Goal: Transaction & Acquisition: Book appointment/travel/reservation

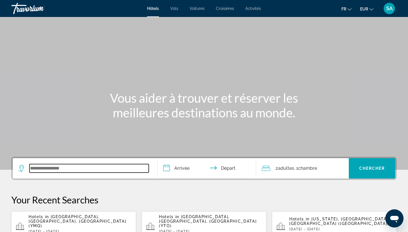
click at [58, 172] on input "Search widget" at bounding box center [88, 168] width 119 height 9
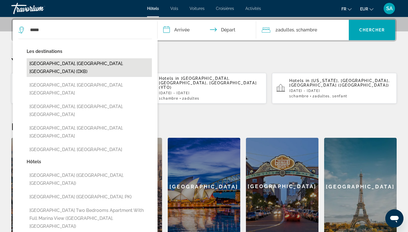
click at [114, 66] on button "[GEOGRAPHIC_DATA], [GEOGRAPHIC_DATA], [GEOGRAPHIC_DATA] (DXB)" at bounding box center [89, 67] width 125 height 19
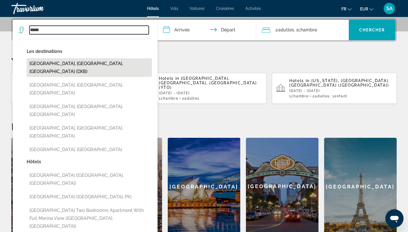
type input "**********"
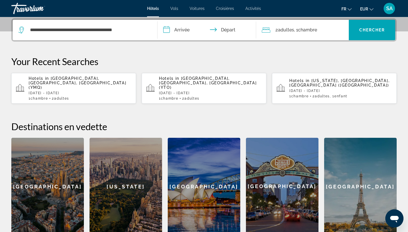
click at [183, 27] on input "**********" at bounding box center [208, 31] width 101 height 22
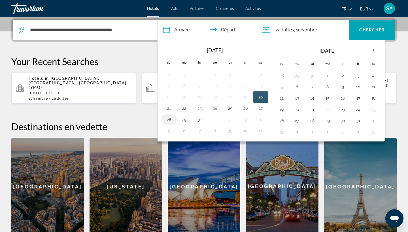
click at [166, 118] on button "28" at bounding box center [168, 120] width 9 height 8
click at [200, 117] on button "30" at bounding box center [199, 120] width 9 height 8
type input "**********"
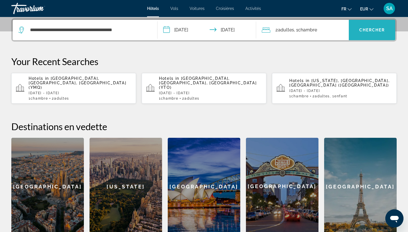
click at [384, 33] on span "Search widget" at bounding box center [372, 30] width 46 height 14
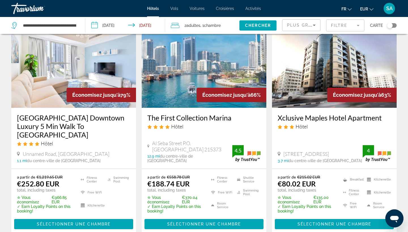
scroll to position [40, 0]
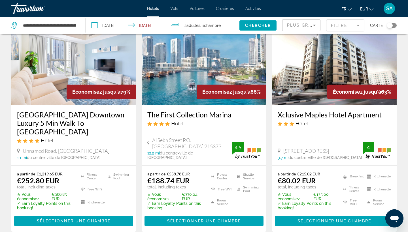
click at [204, 25] on span ", 1 Chambre pièces" at bounding box center [210, 26] width 20 height 8
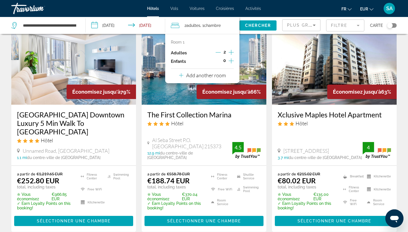
click at [191, 79] on p "Add another room" at bounding box center [206, 75] width 40 height 6
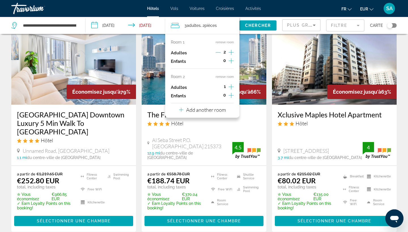
click at [234, 88] on icon "Increment adults" at bounding box center [231, 87] width 5 height 7
click at [262, 27] on span "Chercher" at bounding box center [258, 25] width 26 height 5
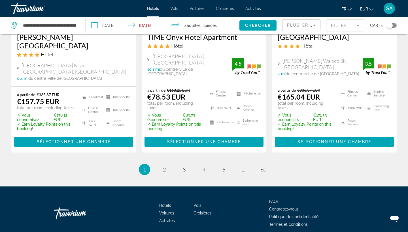
scroll to position [809, 0]
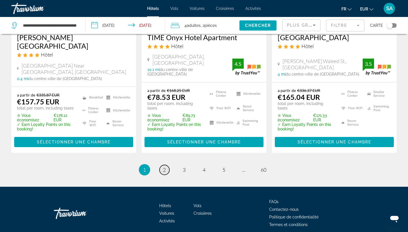
click at [166, 167] on span "2" at bounding box center [164, 170] width 3 height 6
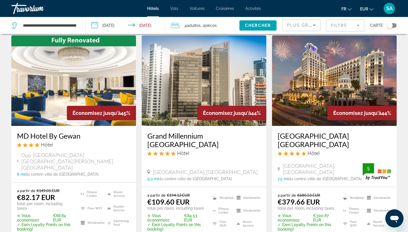
scroll to position [714, 0]
click at [193, 79] on img "Main content" at bounding box center [204, 80] width 125 height 91
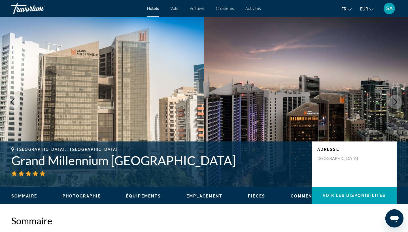
click at [395, 108] on button "Next image" at bounding box center [395, 102] width 14 height 14
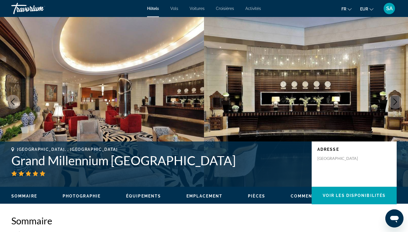
click at [395, 108] on button "Next image" at bounding box center [395, 102] width 14 height 14
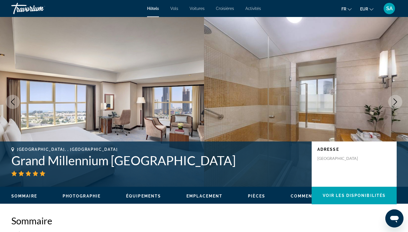
click at [394, 105] on icon "Next image" at bounding box center [396, 102] width 4 height 7
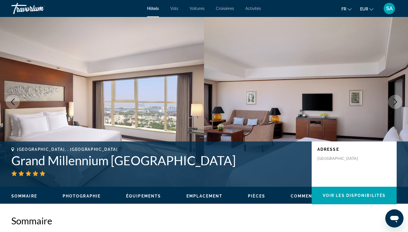
click at [395, 105] on icon "Next image" at bounding box center [395, 102] width 7 height 7
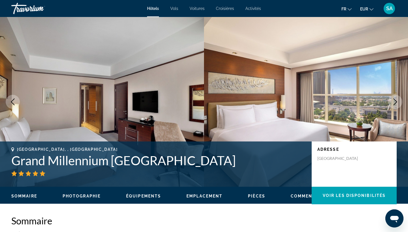
click at [395, 105] on icon "Next image" at bounding box center [395, 102] width 7 height 7
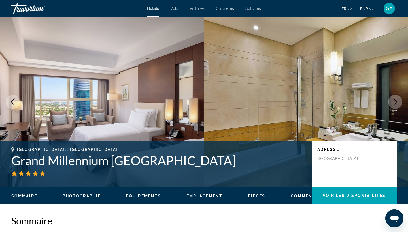
click at [395, 105] on icon "Next image" at bounding box center [395, 102] width 7 height 7
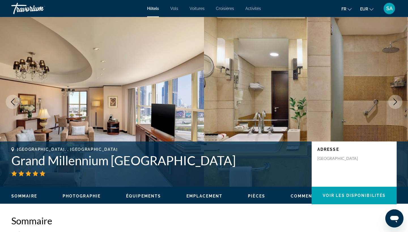
click at [395, 105] on icon "Next image" at bounding box center [395, 102] width 7 height 7
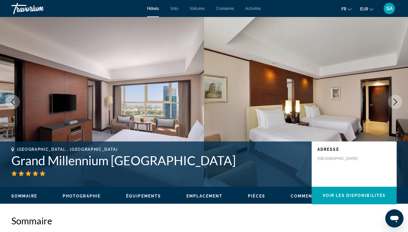
click at [395, 105] on icon "Next image" at bounding box center [395, 102] width 7 height 7
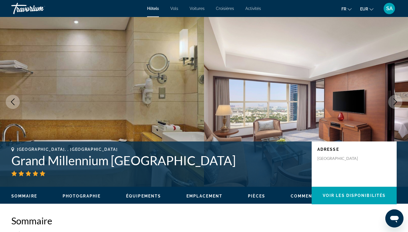
click at [395, 105] on icon "Next image" at bounding box center [395, 102] width 7 height 7
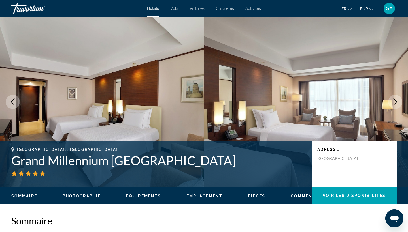
click at [395, 105] on icon "Next image" at bounding box center [395, 102] width 7 height 7
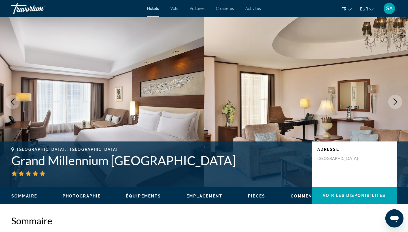
click at [395, 105] on icon "Next image" at bounding box center [395, 102] width 7 height 7
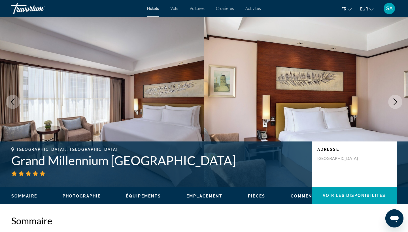
click at [395, 105] on icon "Next image" at bounding box center [395, 102] width 7 height 7
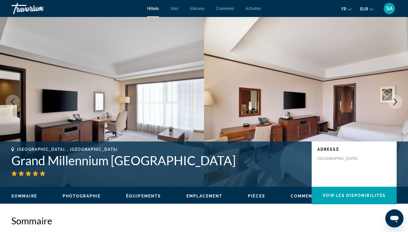
click at [395, 105] on icon "Next image" at bounding box center [395, 102] width 7 height 7
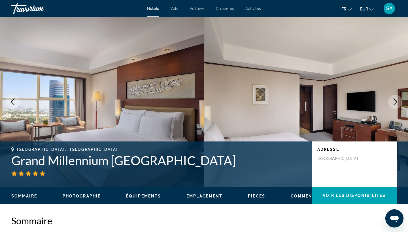
click at [395, 105] on icon "Next image" at bounding box center [395, 102] width 7 height 7
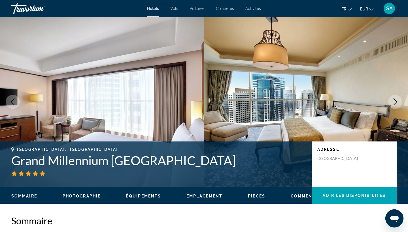
click at [395, 105] on icon "Next image" at bounding box center [395, 102] width 7 height 7
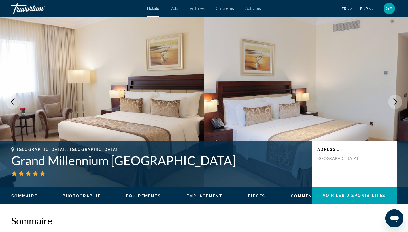
click at [395, 105] on icon "Next image" at bounding box center [395, 102] width 7 height 7
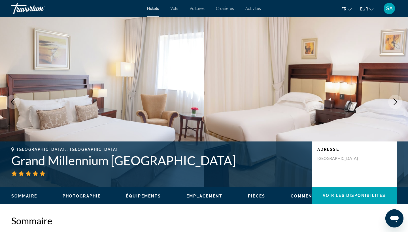
click at [395, 105] on icon "Next image" at bounding box center [395, 102] width 7 height 7
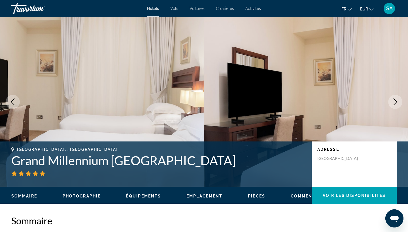
click at [395, 105] on icon "Next image" at bounding box center [395, 102] width 7 height 7
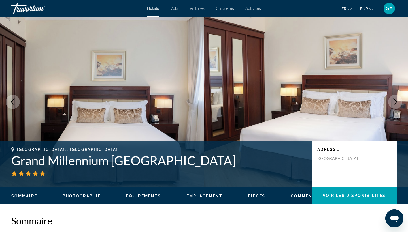
click at [395, 105] on icon "Next image" at bounding box center [395, 102] width 7 height 7
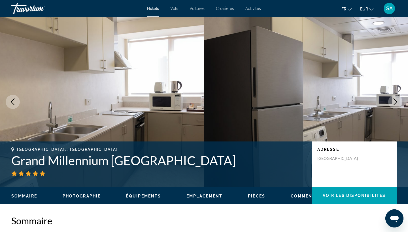
click at [395, 105] on icon "Next image" at bounding box center [395, 102] width 7 height 7
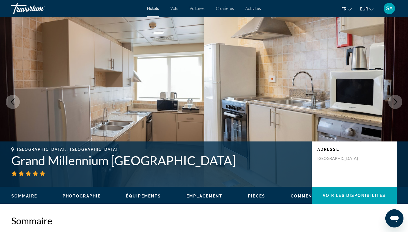
click at [395, 105] on icon "Next image" at bounding box center [395, 102] width 7 height 7
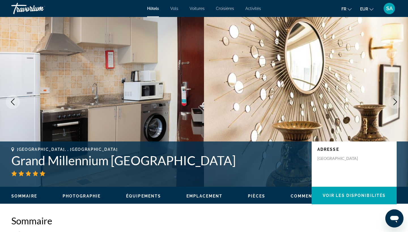
click at [395, 105] on icon "Next image" at bounding box center [395, 102] width 7 height 7
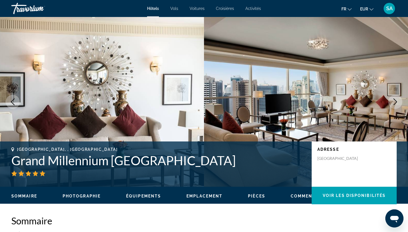
click at [395, 105] on icon "Next image" at bounding box center [395, 102] width 7 height 7
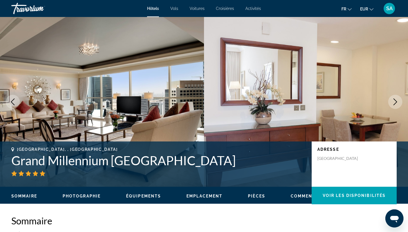
click at [395, 105] on icon "Next image" at bounding box center [395, 102] width 7 height 7
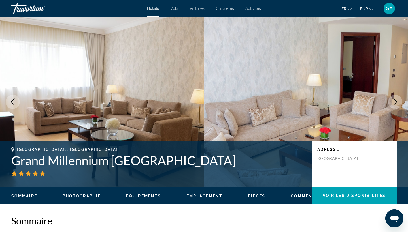
click at [395, 105] on icon "Next image" at bounding box center [395, 102] width 7 height 7
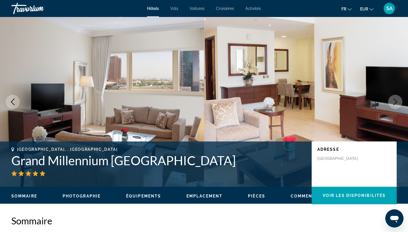
click at [395, 105] on icon "Next image" at bounding box center [395, 102] width 7 height 7
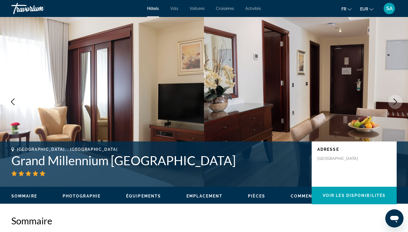
click at [395, 105] on icon "Next image" at bounding box center [395, 102] width 7 height 7
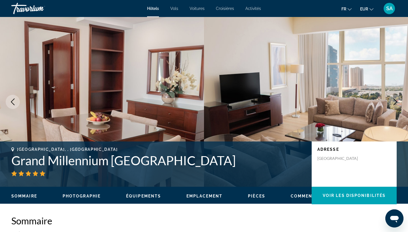
click at [395, 105] on icon "Next image" at bounding box center [395, 102] width 7 height 7
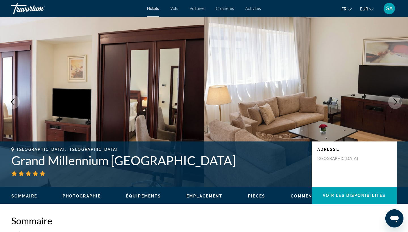
click at [395, 105] on icon "Next image" at bounding box center [395, 102] width 7 height 7
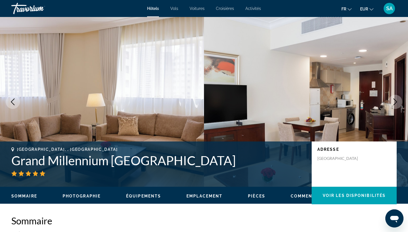
click at [395, 105] on icon "Next image" at bounding box center [395, 102] width 7 height 7
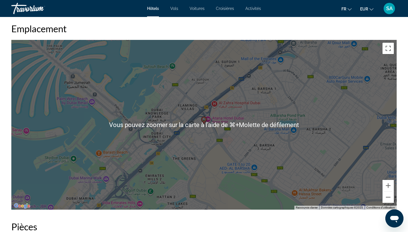
scroll to position [530, 0]
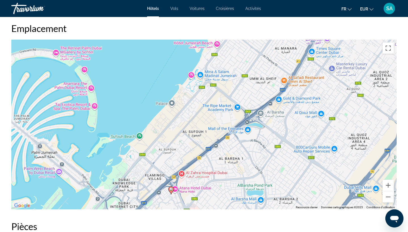
drag, startPoint x: 311, startPoint y: 128, endPoint x: 278, endPoint y: 198, distance: 77.3
click at [278, 198] on div "Pour activer le glissement avec le clavier, appuyez sur Alt+Entrée. Une fois ce…" at bounding box center [204, 125] width 386 height 170
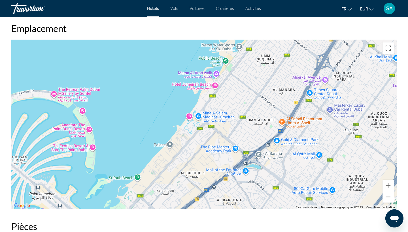
drag, startPoint x: 308, startPoint y: 98, endPoint x: 308, endPoint y: 143, distance: 44.5
click at [308, 143] on div "Pour activer le glissement avec le clavier, appuyez sur Alt+Entrée. Une fois ce…" at bounding box center [204, 125] width 386 height 170
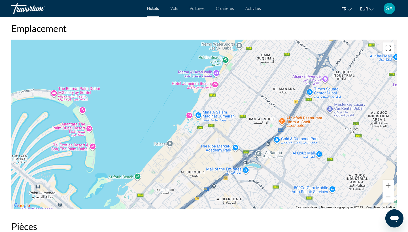
click at [215, 87] on div "Pour activer le glissement avec le clavier, appuyez sur Alt+Entrée. Une fois ce…" at bounding box center [204, 125] width 386 height 170
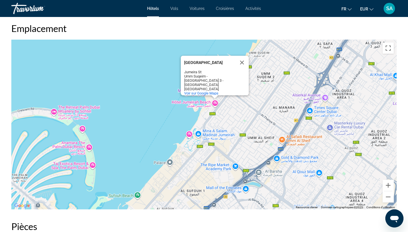
click at [208, 63] on div "[GEOGRAPHIC_DATA]" at bounding box center [209, 63] width 51 height 4
click at [243, 64] on button "Fermer" at bounding box center [242, 63] width 14 height 14
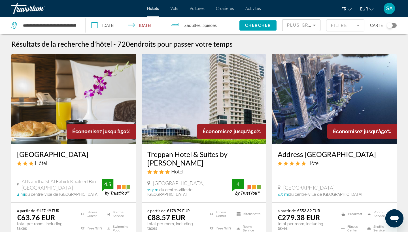
click at [394, 24] on div "Toggle map" at bounding box center [392, 25] width 10 height 5
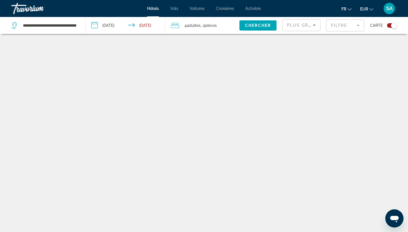
scroll to position [34, 0]
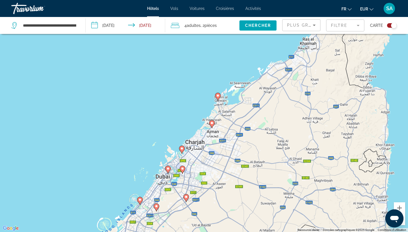
drag, startPoint x: 312, startPoint y: 81, endPoint x: 270, endPoint y: 152, distance: 82.3
click at [270, 152] on div "Pour activer le glissement avec le clavier, appuyez sur Alt+Entrée. Une fois ce…" at bounding box center [204, 116] width 408 height 232
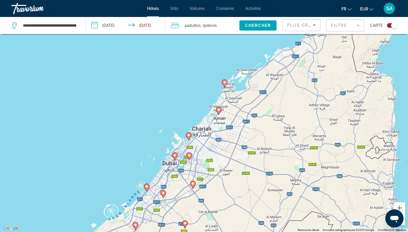
drag, startPoint x: 335, startPoint y: 182, endPoint x: 342, endPoint y: 167, distance: 16.7
click at [342, 167] on div "Pour activer le glissement avec le clavier, appuyez sur Alt+Entrée. Une fois ce…" at bounding box center [204, 116] width 408 height 232
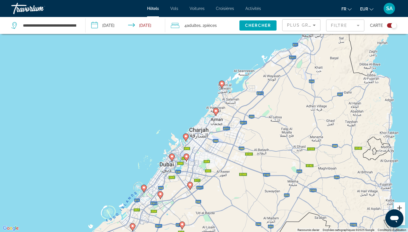
click at [399, 206] on button "Zoom avant" at bounding box center [399, 208] width 11 height 11
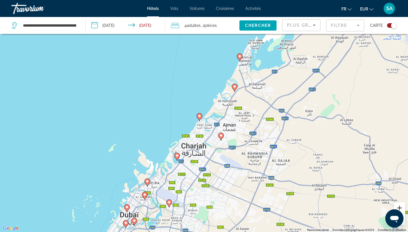
click at [399, 206] on button "Zoom avant" at bounding box center [399, 208] width 11 height 11
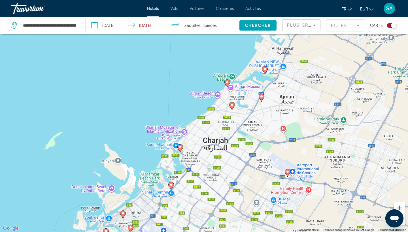
drag, startPoint x: 346, startPoint y: 209, endPoint x: 378, endPoint y: 169, distance: 51.0
click at [378, 169] on div "Pour activer le glissement avec le clavier, appuyez sur Alt+Entrée. Une fois ce…" at bounding box center [204, 116] width 408 height 232
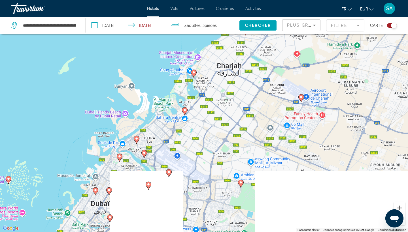
drag, startPoint x: 377, startPoint y: 179, endPoint x: 397, endPoint y: 82, distance: 98.9
click at [397, 82] on div "Pour activer le glissement avec le clavier, appuyez sur Alt+Entrée. Une fois ce…" at bounding box center [204, 116] width 408 height 232
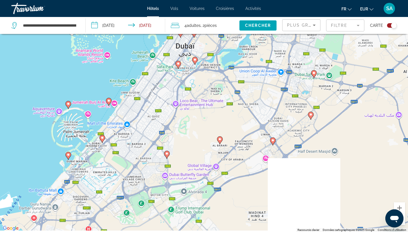
drag, startPoint x: 332, startPoint y: 139, endPoint x: 404, endPoint y: 23, distance: 136.7
click at [404, 22] on div "**********" at bounding box center [204, 133] width 408 height 266
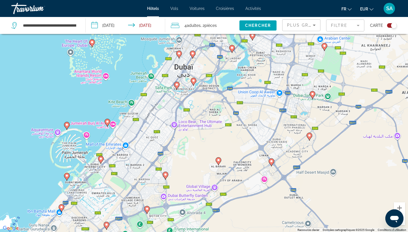
drag, startPoint x: 337, startPoint y: 69, endPoint x: 335, endPoint y: 92, distance: 23.0
click at [335, 92] on div "Pour activer le glissement avec le clavier, appuyez sur Alt+Entrée. Une fois ce…" at bounding box center [204, 116] width 408 height 232
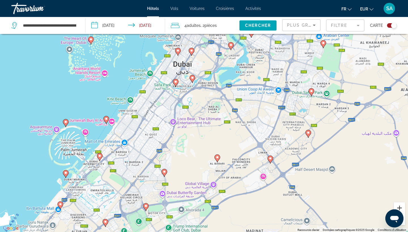
click at [396, 206] on button "Zoom avant" at bounding box center [399, 208] width 11 height 11
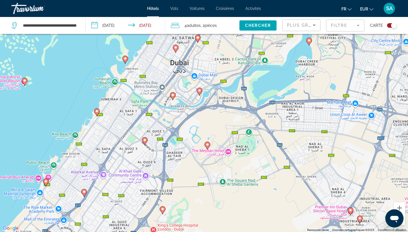
drag, startPoint x: 362, startPoint y: 162, endPoint x: 384, endPoint y: 216, distance: 58.4
click at [384, 216] on div "Pour activer le glissement avec le clavier, appuyez sur Alt+Entrée. Une fois ce…" at bounding box center [204, 116] width 408 height 232
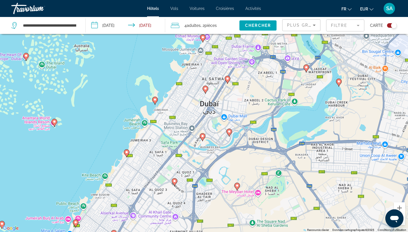
drag, startPoint x: 326, startPoint y: 154, endPoint x: 353, endPoint y: 190, distance: 44.7
click at [353, 190] on div "Pour activer le glissement avec le clavier, appuyez sur Alt+Entrée. Une fois ce…" at bounding box center [204, 116] width 408 height 232
click at [127, 153] on image "Main content" at bounding box center [126, 152] width 3 height 3
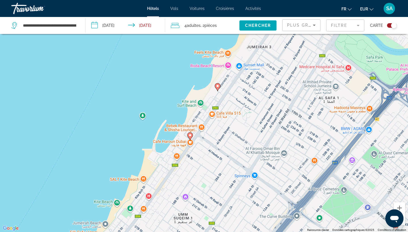
click at [191, 137] on image "Main content" at bounding box center [190, 135] width 3 height 3
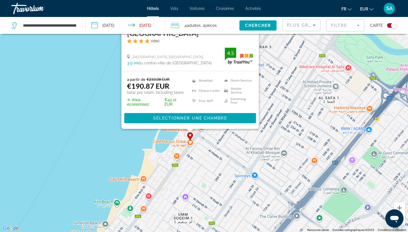
scroll to position [0, 0]
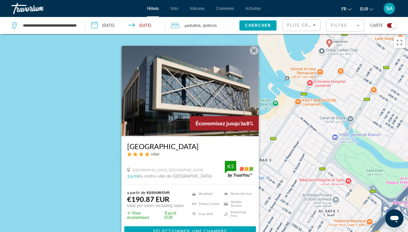
click at [205, 93] on img "Main content" at bounding box center [190, 91] width 137 height 91
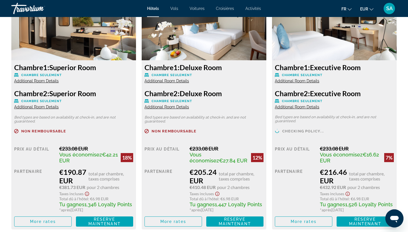
scroll to position [837, 0]
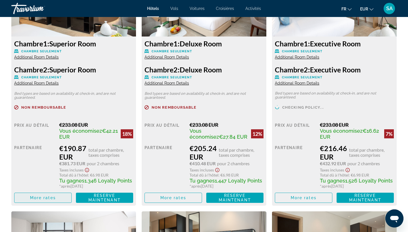
click at [51, 200] on span "More rates" at bounding box center [43, 198] width 26 height 5
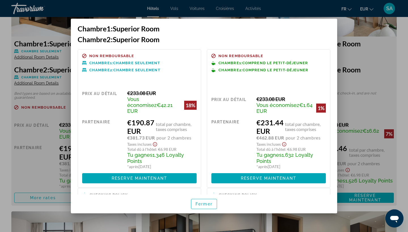
scroll to position [0, 0]
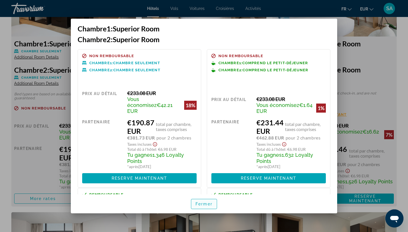
click at [202, 204] on span "Fermer" at bounding box center [204, 204] width 17 height 5
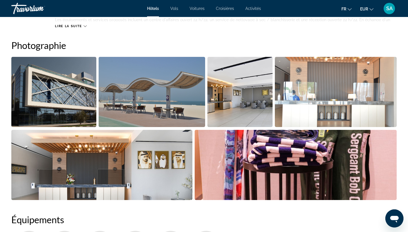
scroll to position [267, 0]
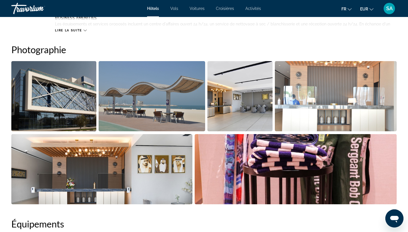
click at [188, 103] on img "Open full-screen image slider" at bounding box center [152, 96] width 106 height 70
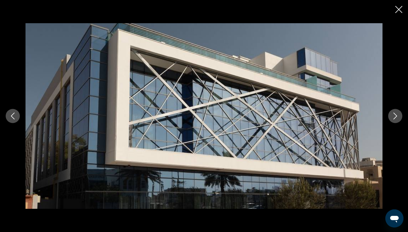
click at [397, 116] on icon "Next image" at bounding box center [396, 116] width 4 height 7
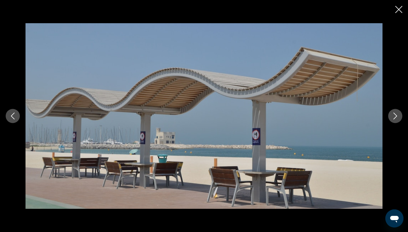
click at [397, 116] on icon "Next image" at bounding box center [396, 116] width 4 height 7
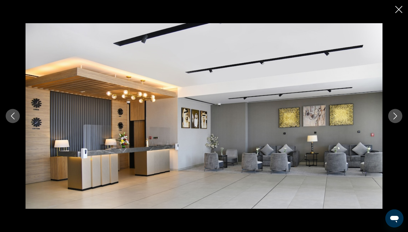
click at [397, 116] on icon "Next image" at bounding box center [396, 116] width 4 height 7
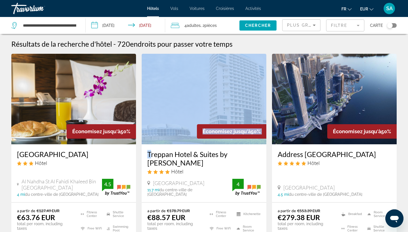
drag, startPoint x: 140, startPoint y: 157, endPoint x: 167, endPoint y: 110, distance: 54.5
click at [167, 110] on app-hotels-search-item "Économisez jusqu'à 50% Treppan Hotel & Suites by [PERSON_NAME] Hôtel [GEOGRAPHI…" at bounding box center [204, 164] width 130 height 220
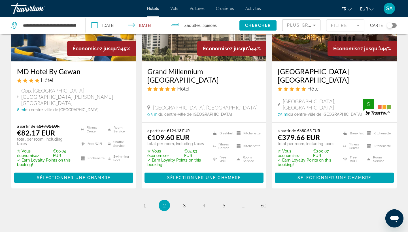
scroll to position [779, 0]
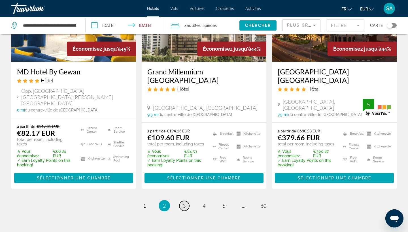
click at [183, 203] on span "3" at bounding box center [184, 206] width 3 height 6
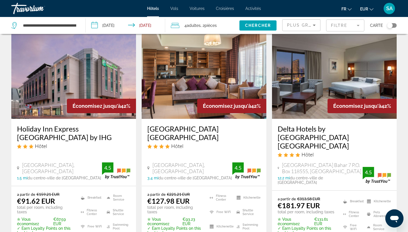
scroll to position [243, 0]
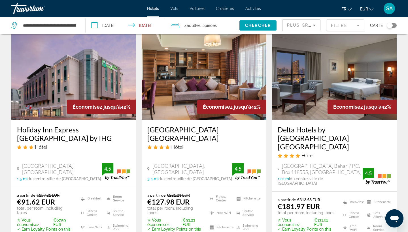
click at [308, 68] on img "Main content" at bounding box center [334, 74] width 125 height 91
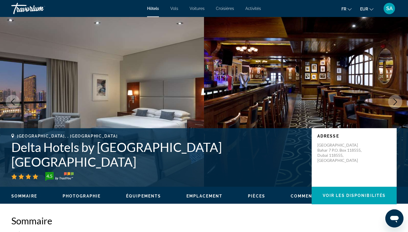
click at [395, 104] on icon "Next image" at bounding box center [396, 102] width 4 height 7
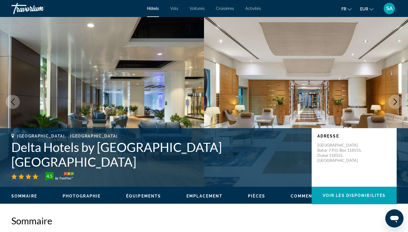
click at [395, 105] on icon "Next image" at bounding box center [396, 102] width 4 height 7
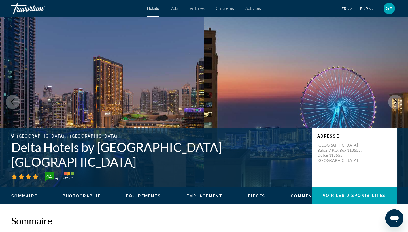
click at [395, 105] on icon "Next image" at bounding box center [396, 102] width 4 height 7
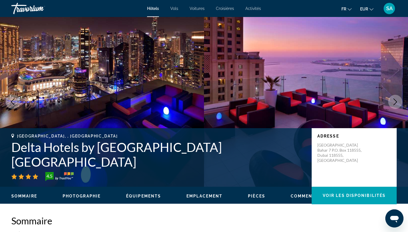
click at [395, 105] on icon "Next image" at bounding box center [396, 102] width 4 height 7
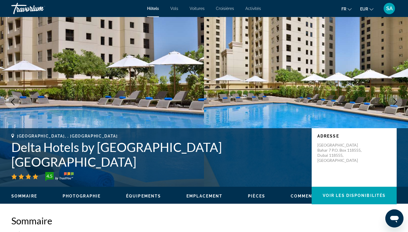
click at [395, 105] on icon "Next image" at bounding box center [396, 102] width 4 height 7
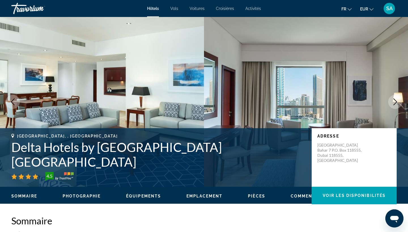
click at [395, 105] on icon "Next image" at bounding box center [396, 102] width 4 height 7
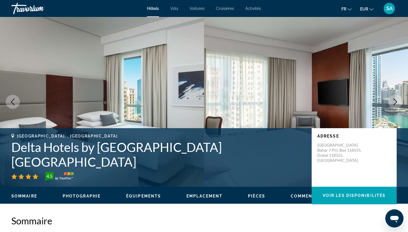
click at [395, 105] on icon "Next image" at bounding box center [396, 102] width 4 height 7
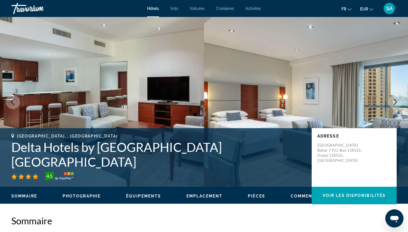
click at [395, 105] on icon "Next image" at bounding box center [396, 102] width 4 height 7
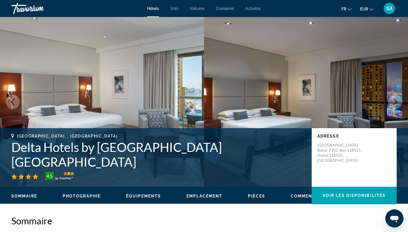
click at [395, 105] on icon "Next image" at bounding box center [396, 102] width 4 height 7
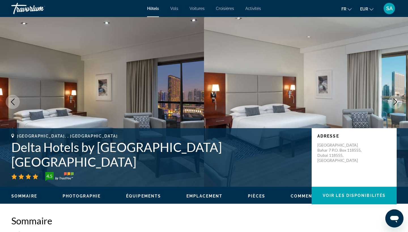
click at [395, 105] on icon "Next image" at bounding box center [396, 102] width 4 height 7
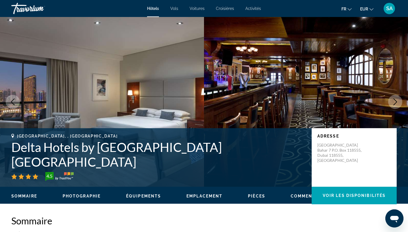
click at [395, 105] on icon "Next image" at bounding box center [396, 102] width 4 height 7
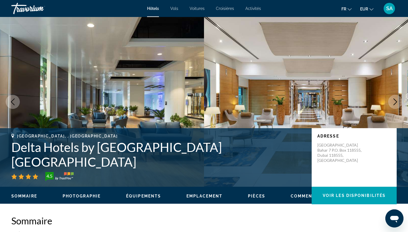
click at [395, 105] on icon "Next image" at bounding box center [396, 102] width 4 height 7
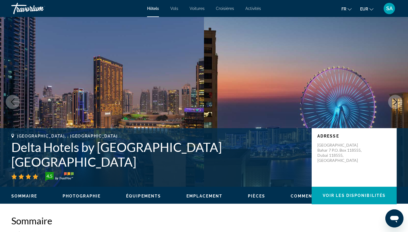
click at [395, 105] on icon "Next image" at bounding box center [396, 102] width 4 height 7
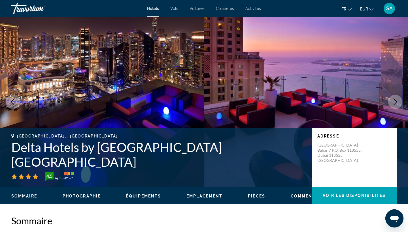
click at [395, 105] on icon "Next image" at bounding box center [395, 102] width 7 height 7
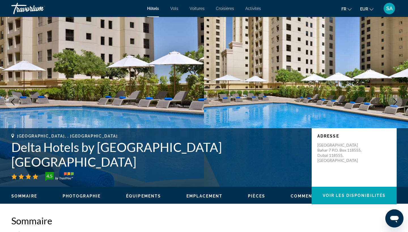
click at [395, 105] on icon "Next image" at bounding box center [395, 102] width 7 height 7
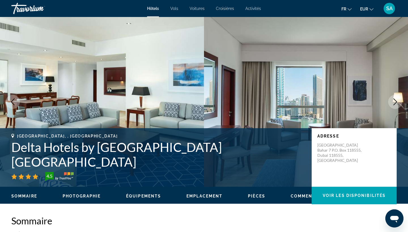
click at [395, 106] on button "Next image" at bounding box center [395, 102] width 14 height 14
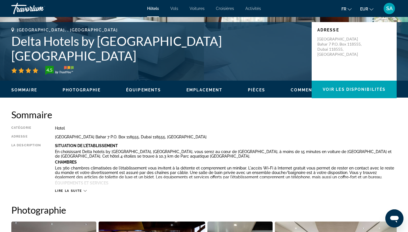
scroll to position [109, 0]
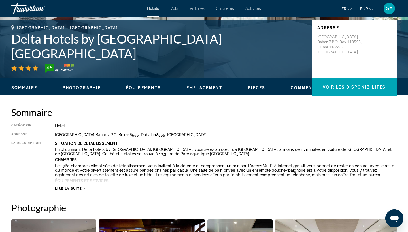
click at [80, 190] on span "Lire la suite" at bounding box center [68, 189] width 27 height 4
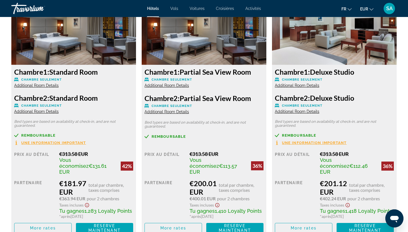
scroll to position [868, 0]
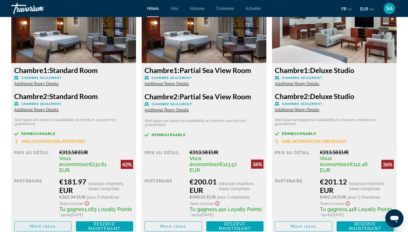
click at [42, 225] on span "More rates" at bounding box center [43, 227] width 26 height 5
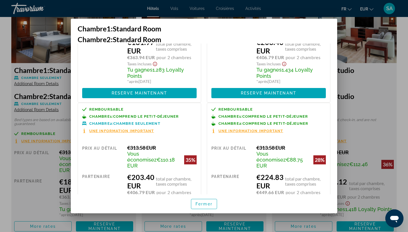
scroll to position [73, 0]
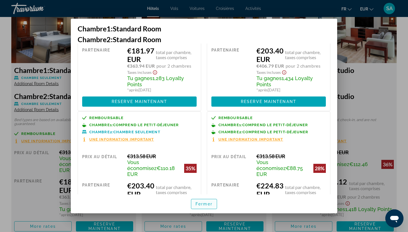
click at [196, 205] on span "Fermer" at bounding box center [204, 204] width 17 height 5
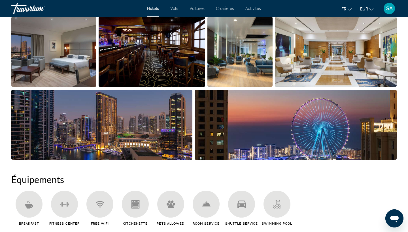
scroll to position [368, 0]
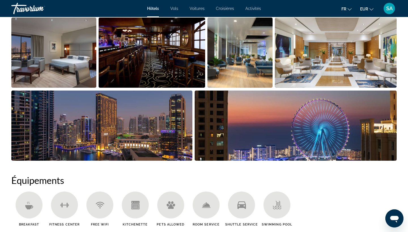
click at [267, 136] on img "Open full-screen image slider" at bounding box center [296, 126] width 202 height 70
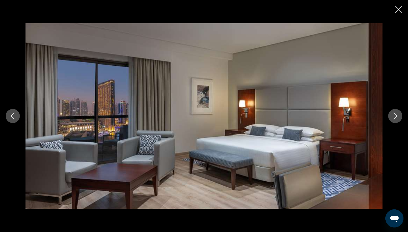
click at [394, 116] on icon "Next image" at bounding box center [395, 116] width 7 height 7
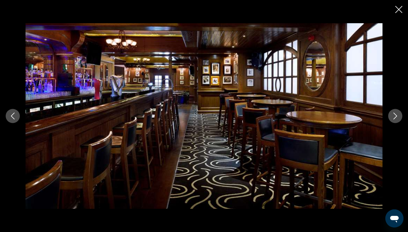
click at [394, 116] on icon "Next image" at bounding box center [395, 116] width 7 height 7
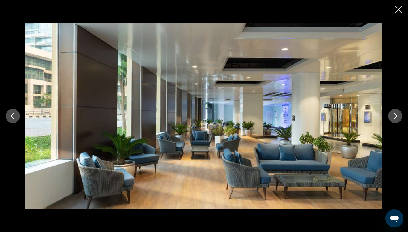
click at [394, 116] on icon "Next image" at bounding box center [395, 116] width 7 height 7
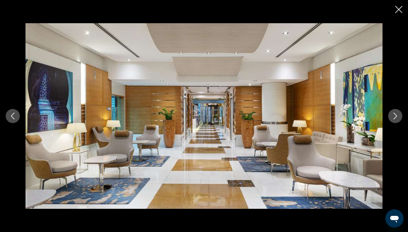
click at [394, 116] on icon "Next image" at bounding box center [395, 116] width 7 height 7
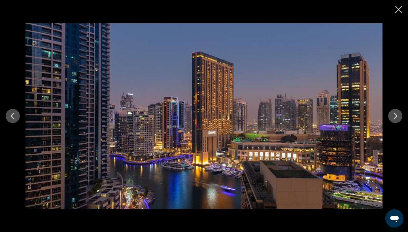
click at [394, 116] on icon "Next image" at bounding box center [395, 116] width 7 height 7
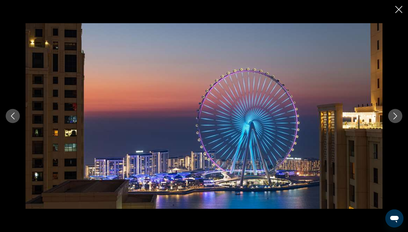
click at [394, 116] on icon "Next image" at bounding box center [395, 116] width 7 height 7
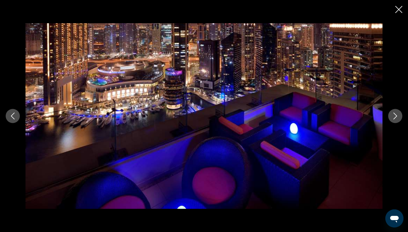
click at [394, 116] on icon "Next image" at bounding box center [395, 116] width 7 height 7
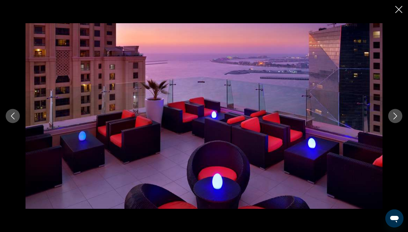
click at [394, 116] on icon "Next image" at bounding box center [395, 116] width 7 height 7
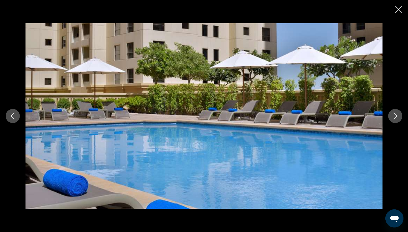
click at [394, 116] on icon "Next image" at bounding box center [395, 116] width 7 height 7
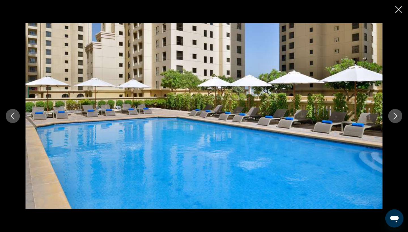
click at [394, 116] on icon "Next image" at bounding box center [395, 116] width 7 height 7
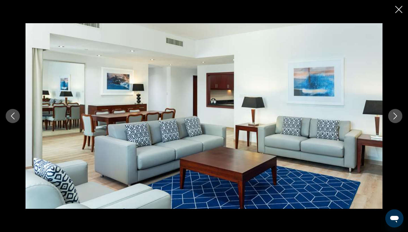
click at [394, 116] on icon "Next image" at bounding box center [395, 116] width 7 height 7
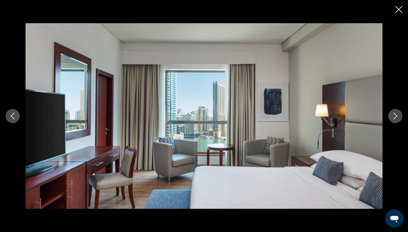
click at [394, 117] on icon "Next image" at bounding box center [395, 116] width 7 height 7
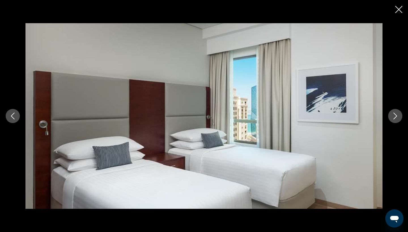
click at [394, 117] on icon "Next image" at bounding box center [395, 116] width 7 height 7
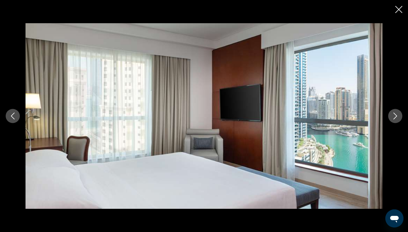
click at [394, 117] on icon "Next image" at bounding box center [395, 116] width 7 height 7
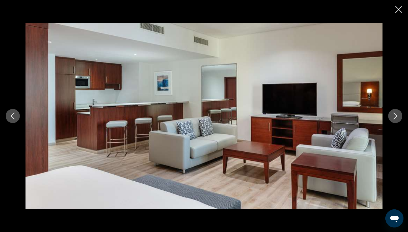
click at [394, 117] on icon "Next image" at bounding box center [395, 116] width 7 height 7
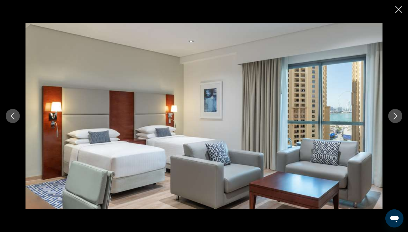
click at [394, 117] on icon "Next image" at bounding box center [395, 116] width 7 height 7
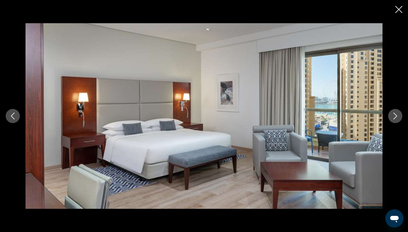
click at [394, 117] on icon "Next image" at bounding box center [395, 116] width 7 height 7
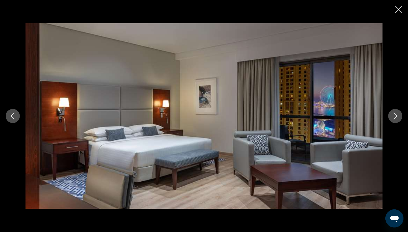
click at [394, 117] on icon "Next image" at bounding box center [395, 116] width 7 height 7
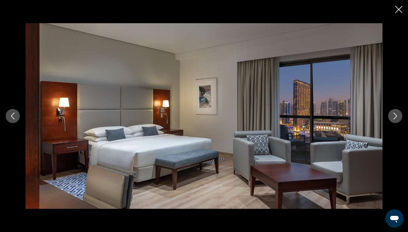
click at [394, 117] on icon "Next image" at bounding box center [395, 116] width 7 height 7
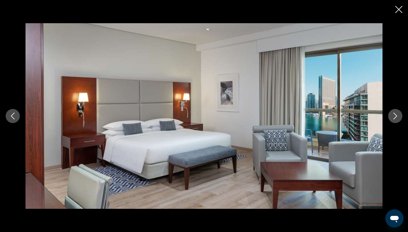
click at [394, 117] on icon "Next image" at bounding box center [395, 116] width 7 height 7
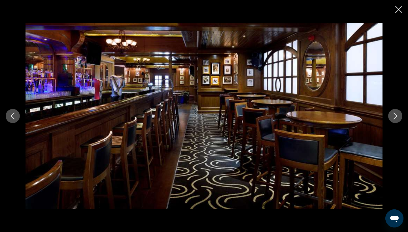
click at [394, 117] on icon "Next image" at bounding box center [395, 116] width 7 height 7
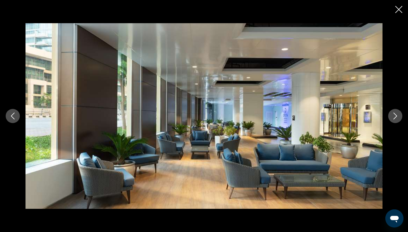
click at [394, 117] on icon "Next image" at bounding box center [395, 116] width 7 height 7
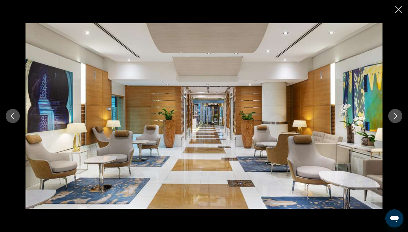
click at [394, 115] on icon "Next image" at bounding box center [395, 116] width 7 height 7
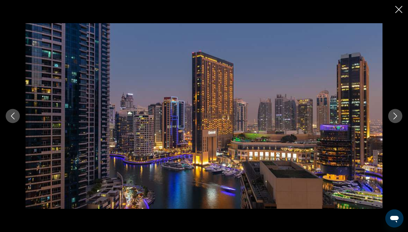
click at [399, 7] on icon "Close slideshow" at bounding box center [398, 9] width 7 height 7
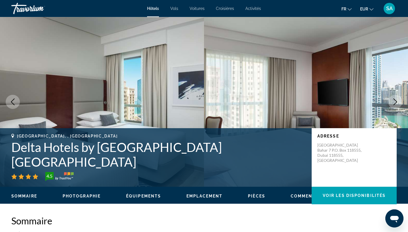
scroll to position [0, 0]
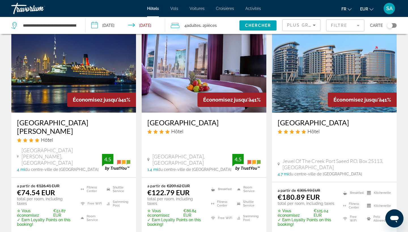
scroll to position [719, 0]
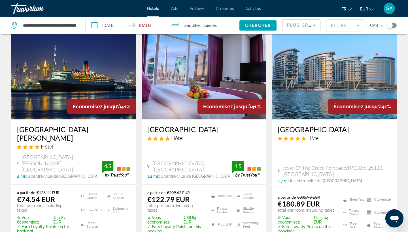
click at [73, 62] on img "Main content" at bounding box center [73, 74] width 125 height 91
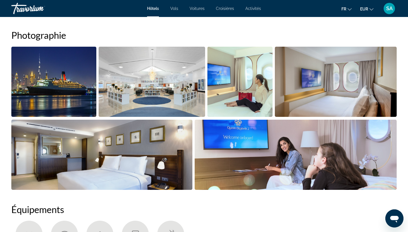
scroll to position [281, 0]
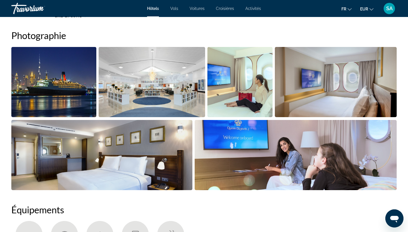
click at [165, 87] on img "Open full-screen image slider" at bounding box center [152, 82] width 106 height 70
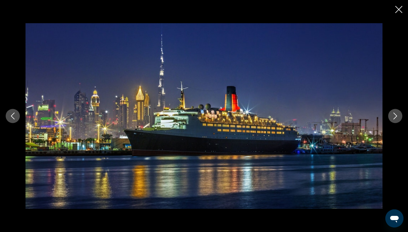
click at [392, 120] on button "Next image" at bounding box center [395, 116] width 14 height 14
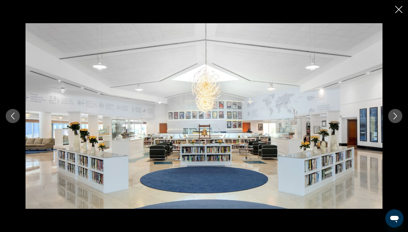
click at [394, 118] on icon "Next image" at bounding box center [395, 116] width 7 height 7
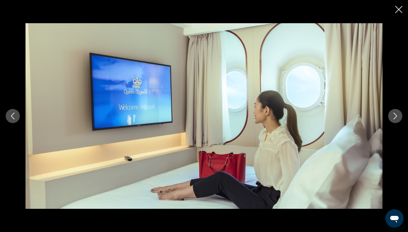
click at [394, 118] on icon "Next image" at bounding box center [395, 116] width 7 height 7
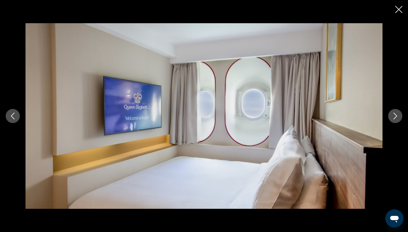
click at [394, 118] on icon "Next image" at bounding box center [395, 116] width 7 height 7
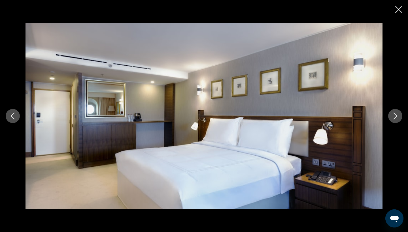
click at [394, 118] on icon "Next image" at bounding box center [395, 116] width 7 height 7
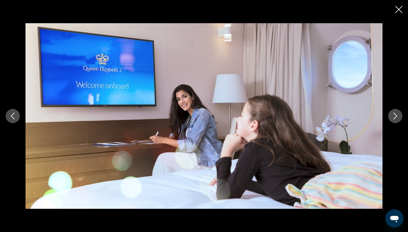
click at [394, 118] on icon "Next image" at bounding box center [395, 116] width 7 height 7
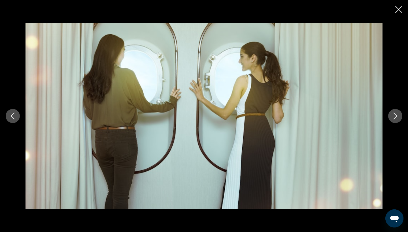
click at [394, 118] on icon "Next image" at bounding box center [395, 116] width 7 height 7
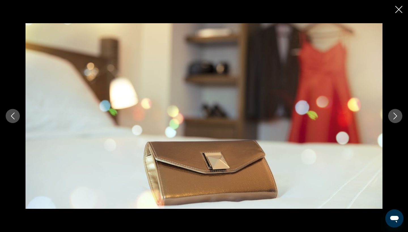
click at [394, 118] on icon "Next image" at bounding box center [395, 116] width 7 height 7
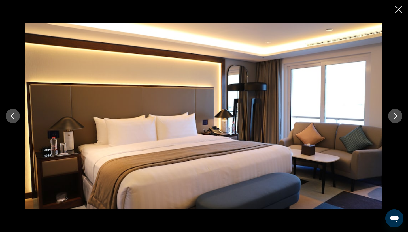
click at [394, 118] on icon "Next image" at bounding box center [395, 116] width 7 height 7
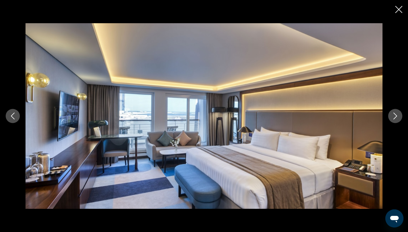
click at [394, 118] on icon "Next image" at bounding box center [395, 116] width 7 height 7
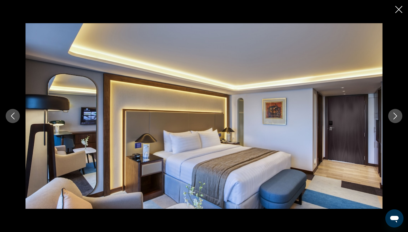
click at [394, 118] on icon "Next image" at bounding box center [395, 116] width 7 height 7
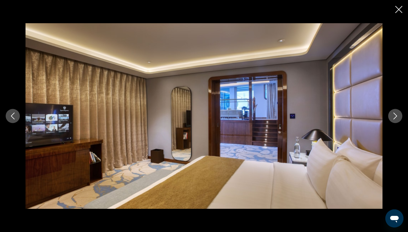
click at [394, 118] on icon "Next image" at bounding box center [395, 116] width 7 height 7
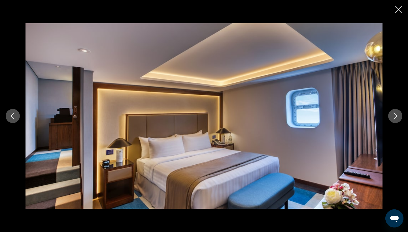
click at [394, 118] on icon "Next image" at bounding box center [395, 116] width 7 height 7
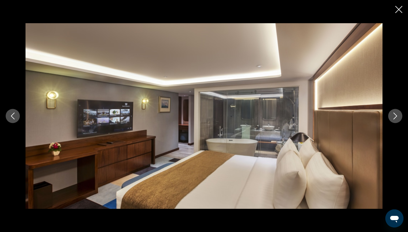
click at [394, 118] on icon "Next image" at bounding box center [395, 116] width 7 height 7
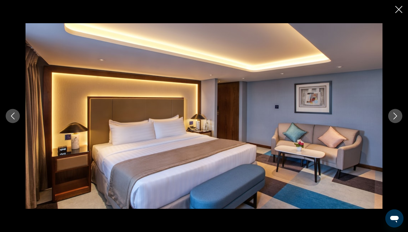
click at [394, 118] on icon "Next image" at bounding box center [395, 116] width 7 height 7
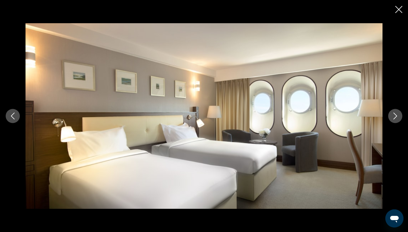
click at [394, 118] on icon "Next image" at bounding box center [395, 116] width 7 height 7
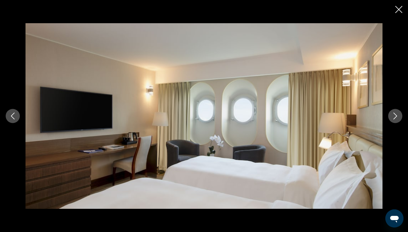
click at [394, 118] on icon "Next image" at bounding box center [395, 116] width 7 height 7
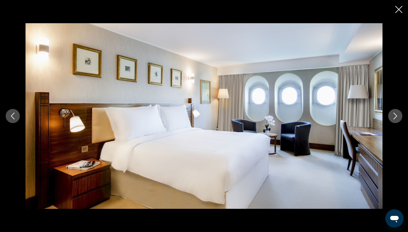
click at [394, 118] on icon "Next image" at bounding box center [395, 116] width 7 height 7
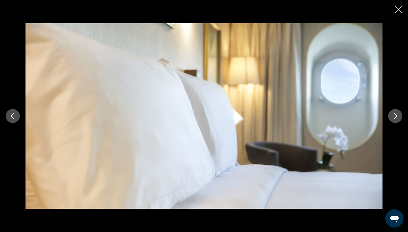
click at [394, 118] on icon "Next image" at bounding box center [395, 116] width 7 height 7
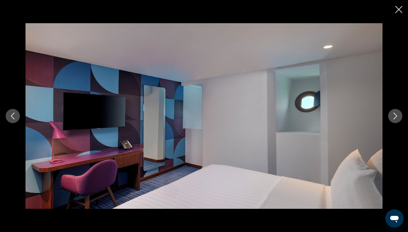
click at [394, 118] on icon "Next image" at bounding box center [395, 116] width 7 height 7
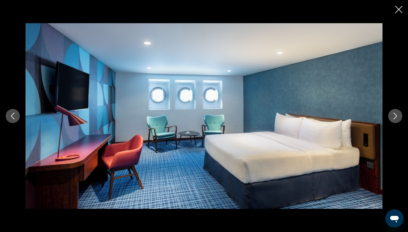
click at [394, 118] on icon "Next image" at bounding box center [395, 116] width 7 height 7
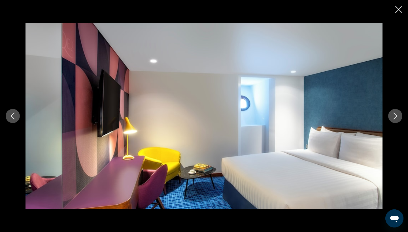
click at [394, 118] on icon "Next image" at bounding box center [395, 116] width 7 height 7
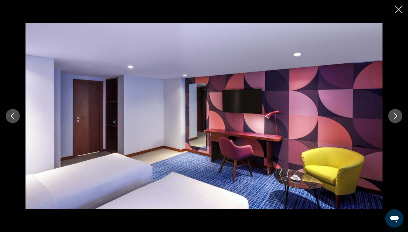
click at [394, 118] on icon "Next image" at bounding box center [395, 116] width 7 height 7
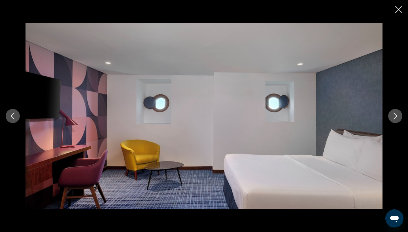
click at [394, 118] on icon "Next image" at bounding box center [395, 116] width 7 height 7
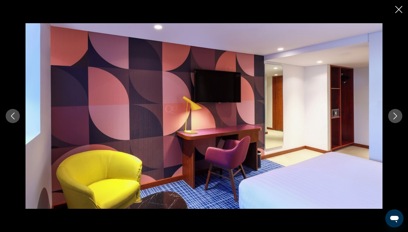
click at [394, 118] on icon "Next image" at bounding box center [395, 116] width 7 height 7
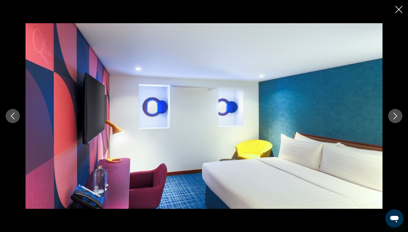
click at [394, 118] on icon "Next image" at bounding box center [395, 116] width 7 height 7
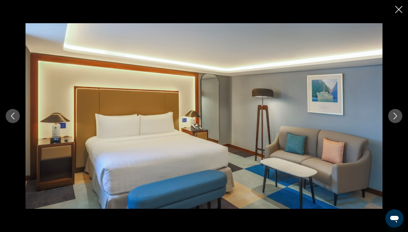
click at [394, 118] on icon "Next image" at bounding box center [395, 116] width 7 height 7
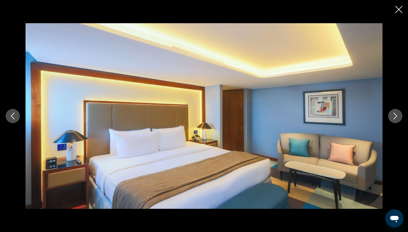
click at [394, 118] on icon "Next image" at bounding box center [395, 116] width 7 height 7
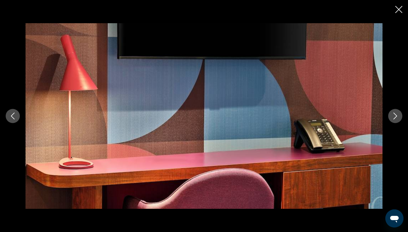
click at [394, 119] on icon "Next image" at bounding box center [395, 116] width 7 height 7
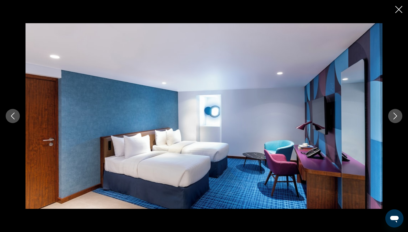
click at [394, 119] on icon "Next image" at bounding box center [395, 116] width 7 height 7
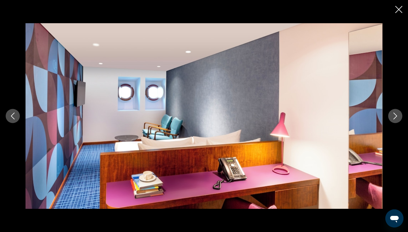
click at [394, 119] on icon "Next image" at bounding box center [395, 116] width 7 height 7
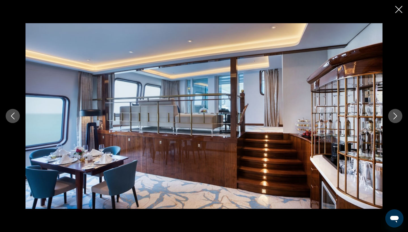
click at [394, 119] on icon "Next image" at bounding box center [395, 116] width 7 height 7
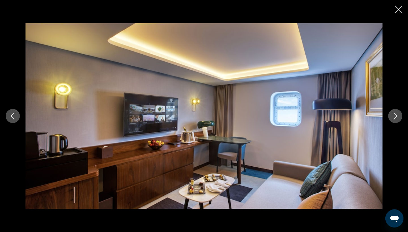
click at [394, 119] on icon "Next image" at bounding box center [395, 116] width 7 height 7
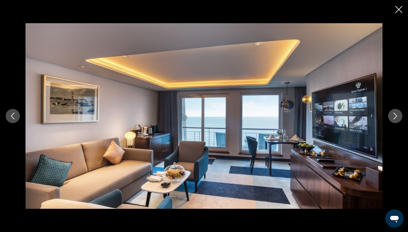
click at [394, 119] on icon "Next image" at bounding box center [395, 116] width 7 height 7
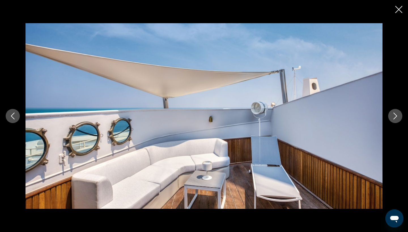
click at [15, 117] on icon "Previous image" at bounding box center [12, 116] width 7 height 7
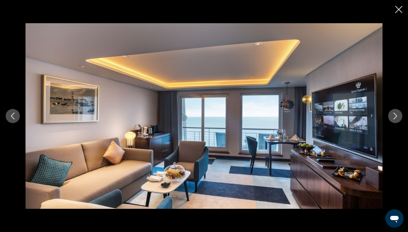
click at [397, 118] on icon "Next image" at bounding box center [395, 116] width 7 height 7
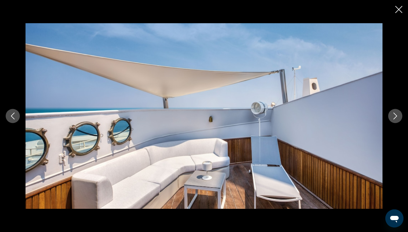
click at [397, 118] on icon "Next image" at bounding box center [395, 116] width 7 height 7
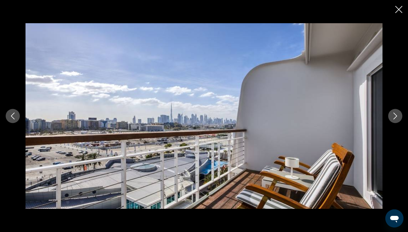
click at [397, 118] on icon "Next image" at bounding box center [395, 116] width 7 height 7
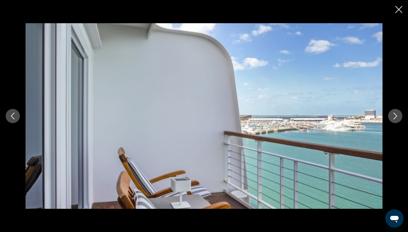
click at [397, 118] on icon "Next image" at bounding box center [395, 116] width 7 height 7
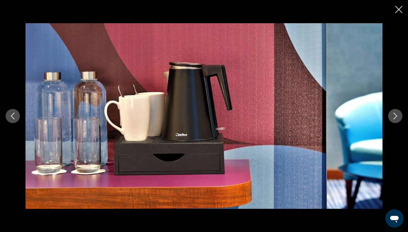
click at [397, 118] on icon "Next image" at bounding box center [395, 116] width 7 height 7
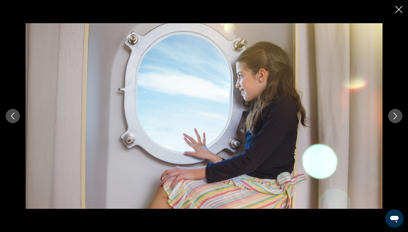
click at [397, 118] on icon "Next image" at bounding box center [395, 116] width 7 height 7
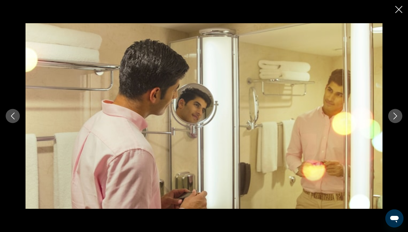
click at [397, 118] on icon "Next image" at bounding box center [395, 116] width 7 height 7
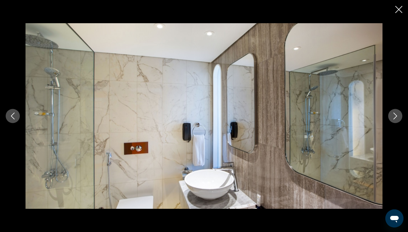
click at [397, 118] on icon "Next image" at bounding box center [395, 116] width 7 height 7
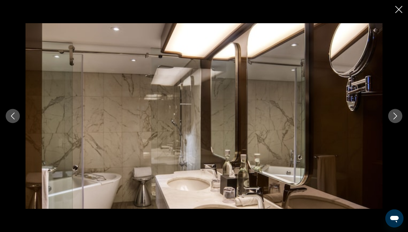
click at [397, 118] on icon "Next image" at bounding box center [395, 116] width 7 height 7
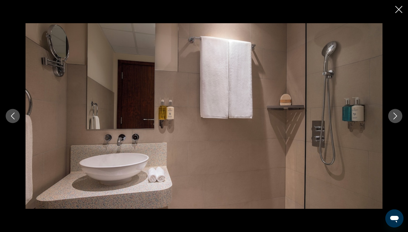
click at [397, 118] on icon "Next image" at bounding box center [395, 116] width 7 height 7
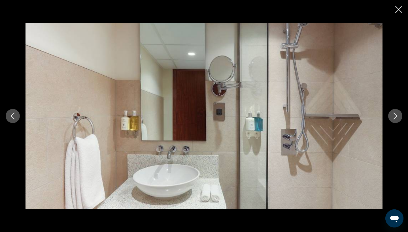
click at [397, 118] on icon "Next image" at bounding box center [395, 116] width 7 height 7
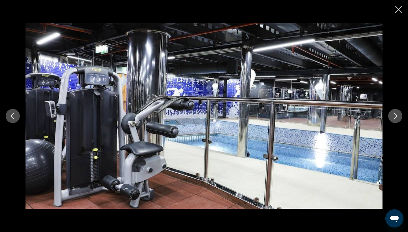
click at [397, 118] on icon "Next image" at bounding box center [395, 116] width 7 height 7
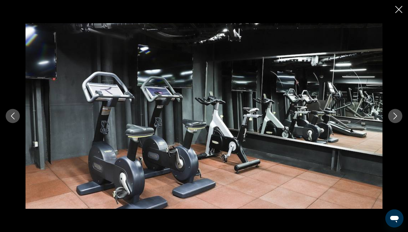
click at [14, 116] on icon "Previous image" at bounding box center [12, 116] width 7 height 7
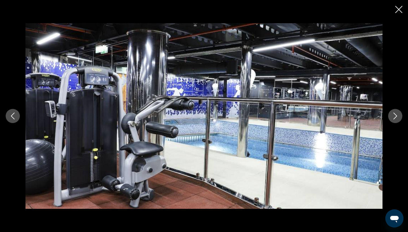
click at [392, 119] on icon "Next image" at bounding box center [395, 116] width 7 height 7
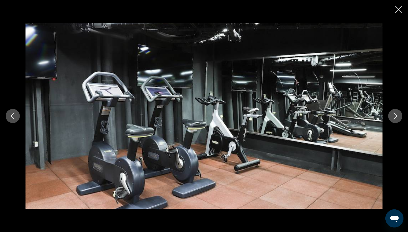
click at [392, 119] on icon "Next image" at bounding box center [395, 116] width 7 height 7
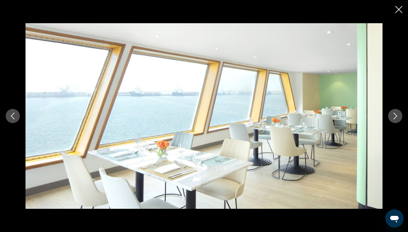
click at [392, 119] on icon "Next image" at bounding box center [395, 116] width 7 height 7
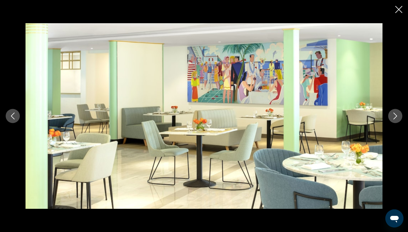
click at [399, 11] on icon "Close slideshow" at bounding box center [398, 9] width 7 height 7
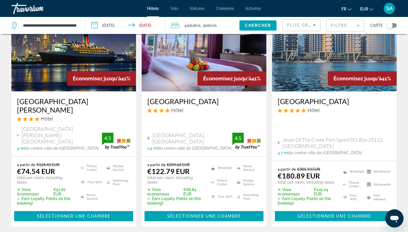
scroll to position [749, 0]
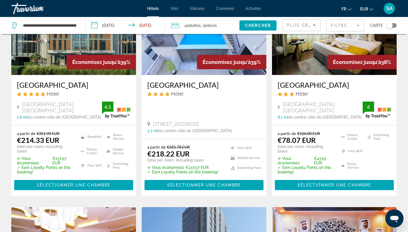
scroll to position [297, 0]
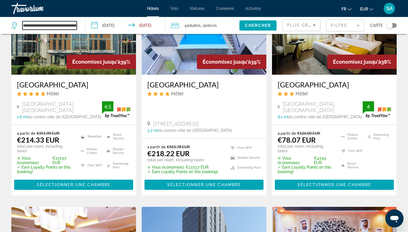
click at [51, 25] on input "**********" at bounding box center [49, 25] width 54 height 9
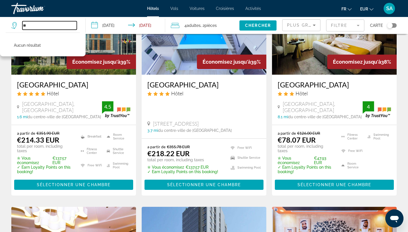
type input "*"
click at [338, 25] on mat-form-field "Filtre" at bounding box center [345, 26] width 38 height 12
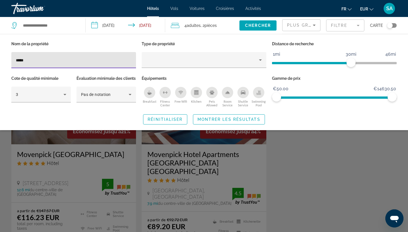
type input "*****"
click at [88, 196] on div "Search widget" at bounding box center [204, 158] width 408 height 147
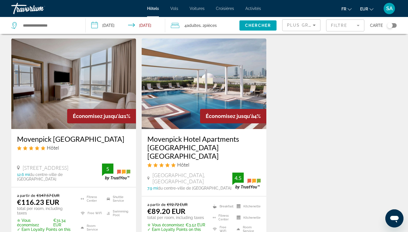
scroll to position [19, 0]
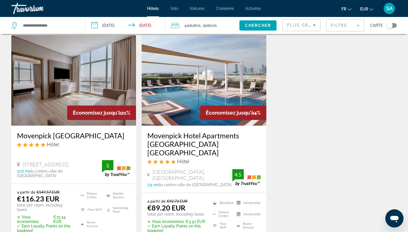
click at [88, 92] on img "Main content" at bounding box center [73, 80] width 125 height 91
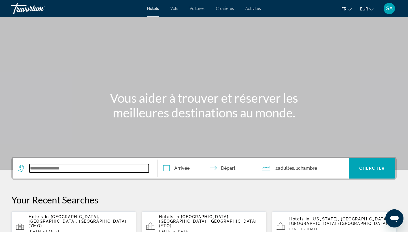
click at [58, 167] on input "Search widget" at bounding box center [88, 168] width 119 height 9
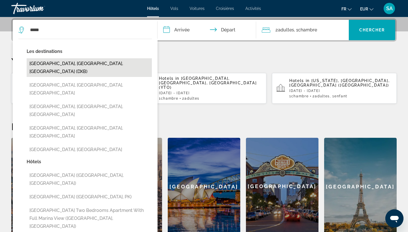
click at [94, 61] on button "[GEOGRAPHIC_DATA], [GEOGRAPHIC_DATA], [GEOGRAPHIC_DATA] (DXB)" at bounding box center [89, 67] width 125 height 19
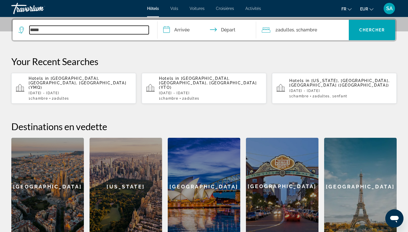
type input "**********"
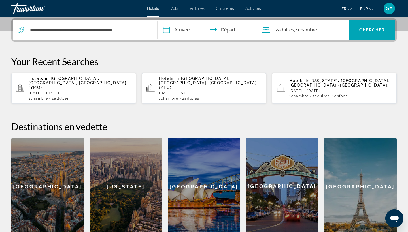
click at [182, 32] on input "**********" at bounding box center [208, 31] width 101 height 22
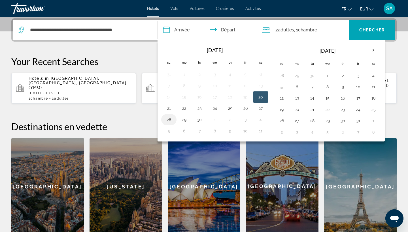
click at [168, 120] on button "28" at bounding box center [168, 120] width 9 height 8
click at [199, 118] on button "30" at bounding box center [199, 120] width 9 height 8
type input "**********"
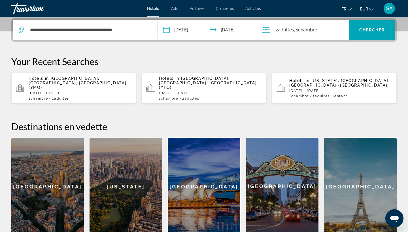
click at [332, 33] on div "2 Adulte Adultes , 1 Chambre pièces" at bounding box center [305, 30] width 87 height 8
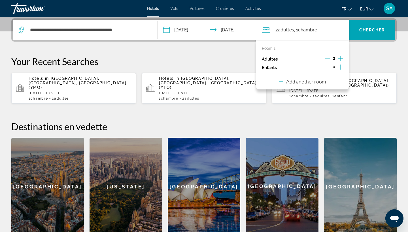
click at [319, 87] on button "Add another room" at bounding box center [302, 81] width 47 height 12
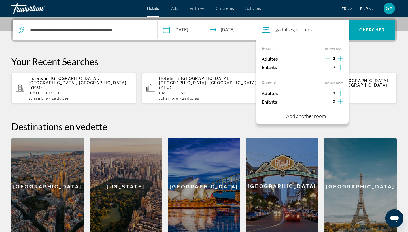
click at [340, 95] on icon "Increment adults" at bounding box center [340, 93] width 5 height 7
click at [375, 33] on span "Search widget" at bounding box center [372, 30] width 46 height 14
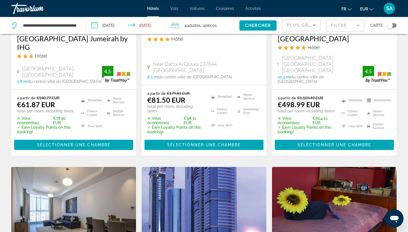
scroll to position [579, 0]
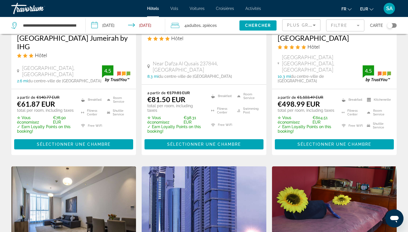
click at [344, 24] on mat-form-field "Filtre" at bounding box center [345, 26] width 38 height 12
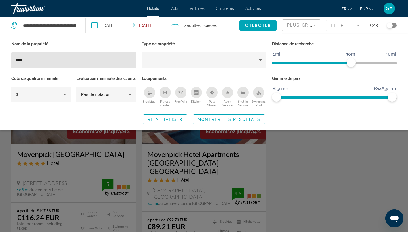
type input "****"
click at [67, 187] on div "Search widget" at bounding box center [204, 158] width 408 height 147
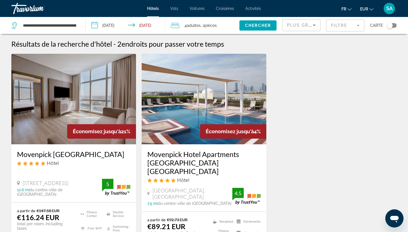
click at [88, 89] on img "Main content" at bounding box center [73, 99] width 125 height 91
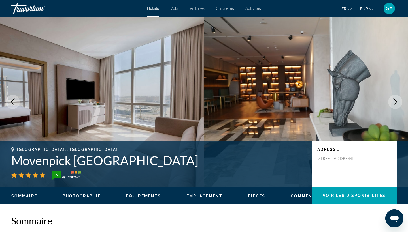
click at [395, 103] on icon "Next image" at bounding box center [396, 102] width 4 height 7
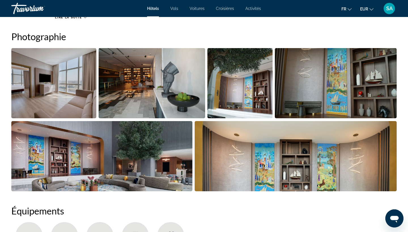
scroll to position [281, 0]
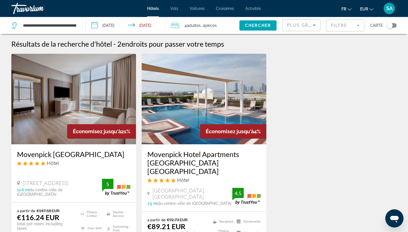
click at [363, 27] on mat-form-field "Filtre" at bounding box center [345, 26] width 38 height 12
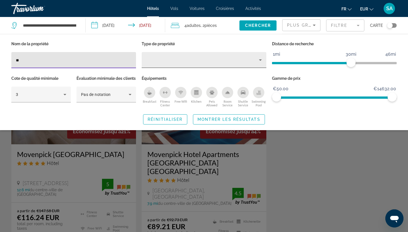
type input "*"
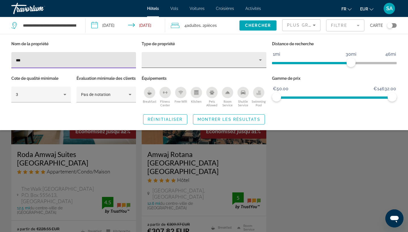
type input "***"
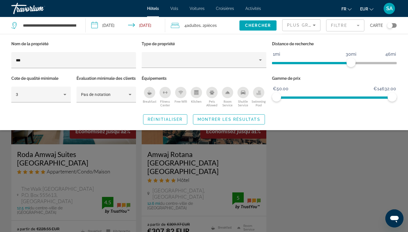
drag, startPoint x: 210, startPoint y: 67, endPoint x: 226, endPoint y: 166, distance: 100.8
click at [226, 166] on div "Search widget" at bounding box center [204, 158] width 408 height 147
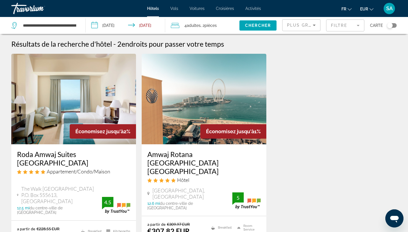
click at [75, 96] on img "Main content" at bounding box center [73, 99] width 125 height 91
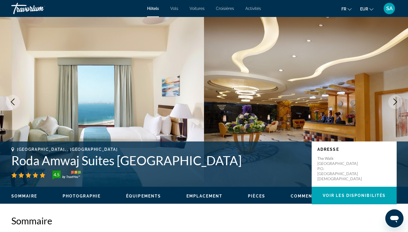
click at [393, 103] on icon "Next image" at bounding box center [395, 102] width 7 height 7
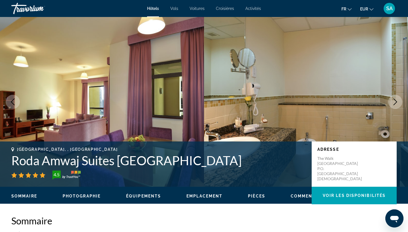
click at [393, 103] on icon "Next image" at bounding box center [395, 102] width 7 height 7
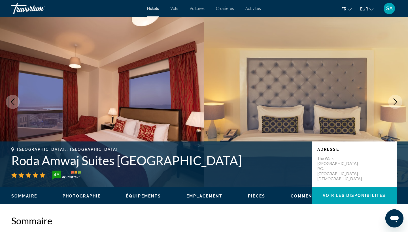
click at [393, 103] on icon "Next image" at bounding box center [395, 102] width 7 height 7
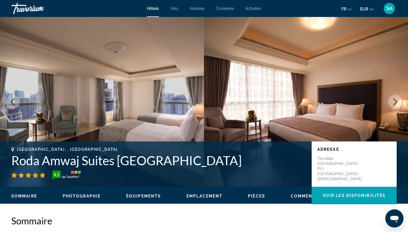
click at [393, 104] on icon "Next image" at bounding box center [395, 102] width 7 height 7
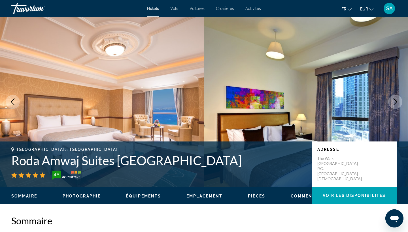
click at [393, 104] on icon "Next image" at bounding box center [395, 102] width 7 height 7
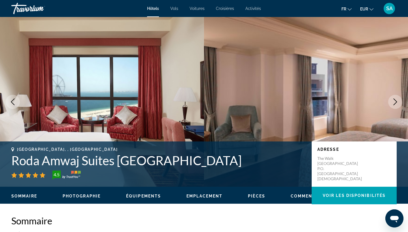
click at [393, 104] on icon "Next image" at bounding box center [395, 102] width 7 height 7
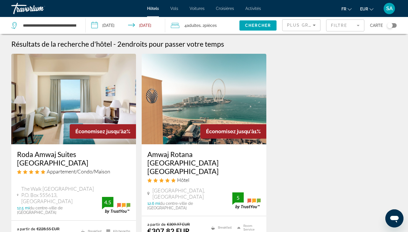
click at [341, 27] on mat-form-field "Filtre" at bounding box center [345, 26] width 38 height 12
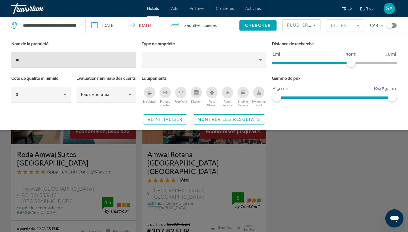
type input "*"
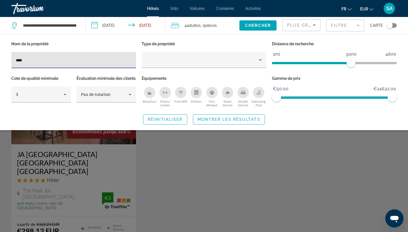
type input "****"
click at [222, 195] on div "Search widget" at bounding box center [204, 158] width 408 height 147
